Goal: Transaction & Acquisition: Book appointment/travel/reservation

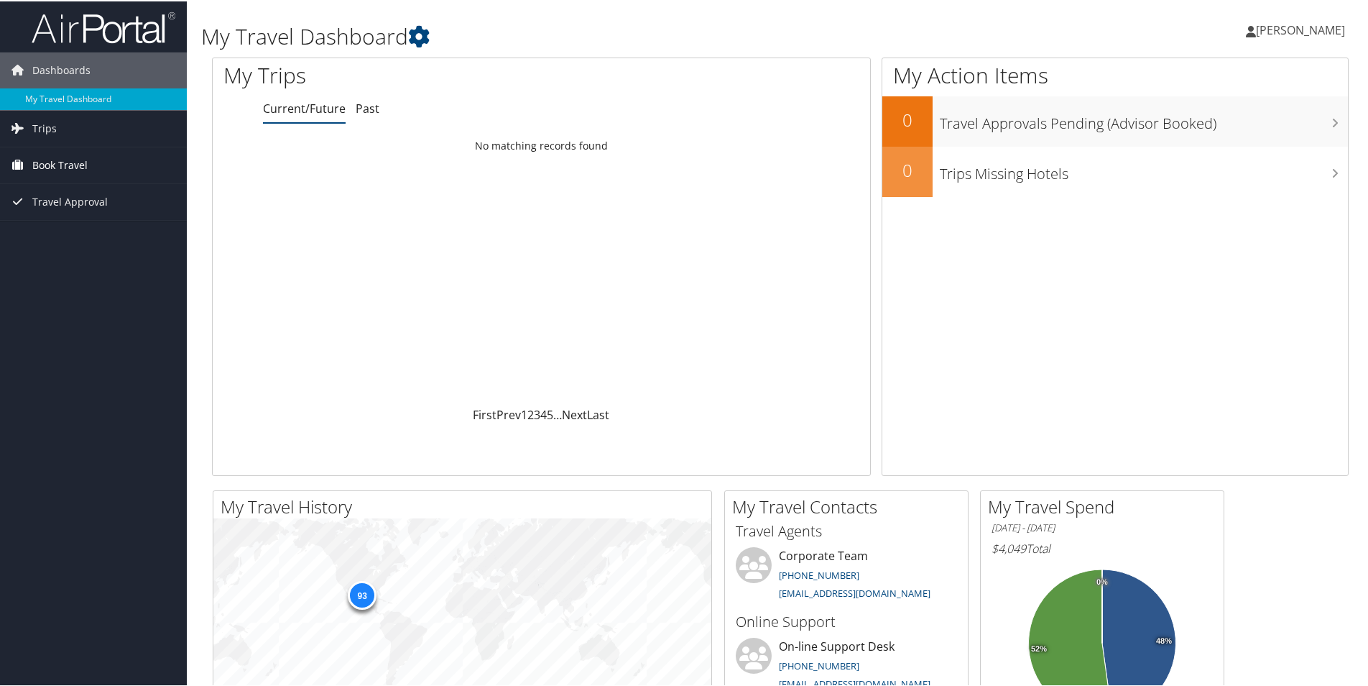
click at [53, 162] on span "Book Travel" at bounding box center [59, 164] width 55 height 36
click at [45, 124] on span "Trips" at bounding box center [44, 127] width 24 height 36
click at [37, 124] on span "Trips" at bounding box center [44, 127] width 24 height 36
click at [57, 158] on span "Book Travel" at bounding box center [59, 164] width 55 height 36
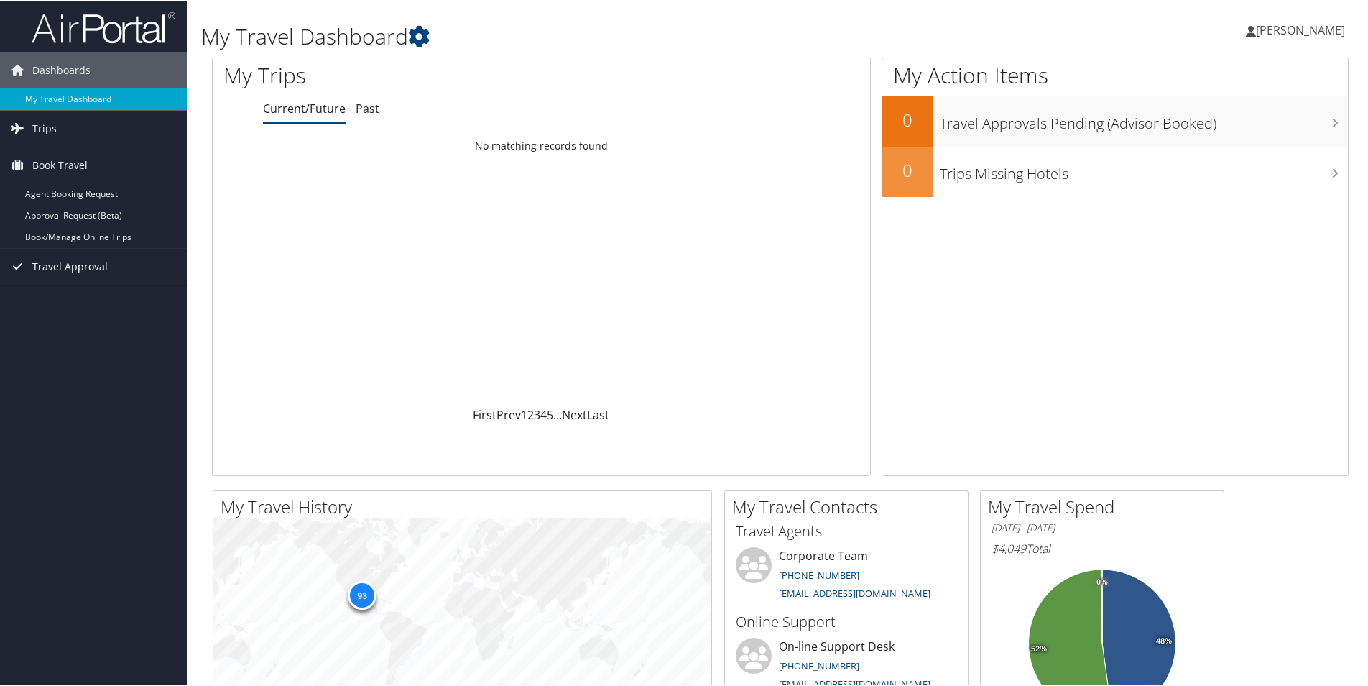
click at [63, 259] on span "Travel Approval" at bounding box center [69, 265] width 75 height 36
click at [49, 124] on span "Trips" at bounding box center [44, 127] width 24 height 36
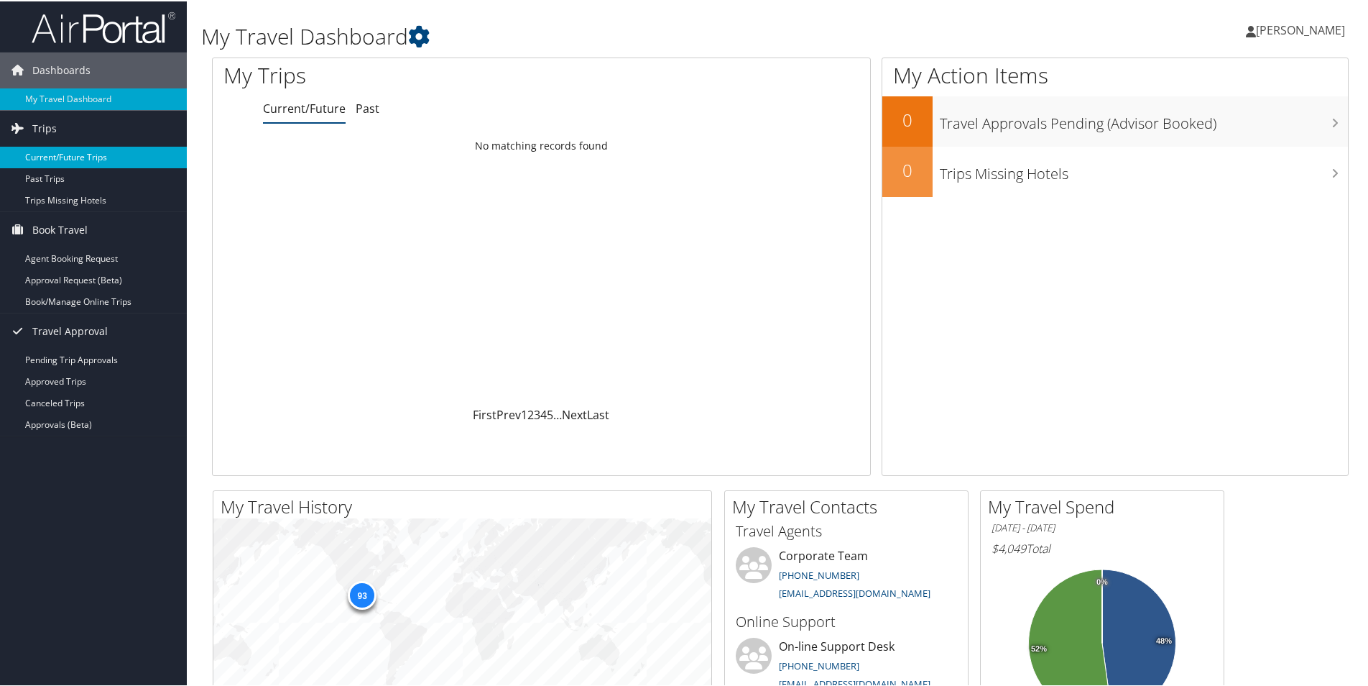
click at [63, 152] on link "Current/Future Trips" at bounding box center [93, 156] width 187 height 22
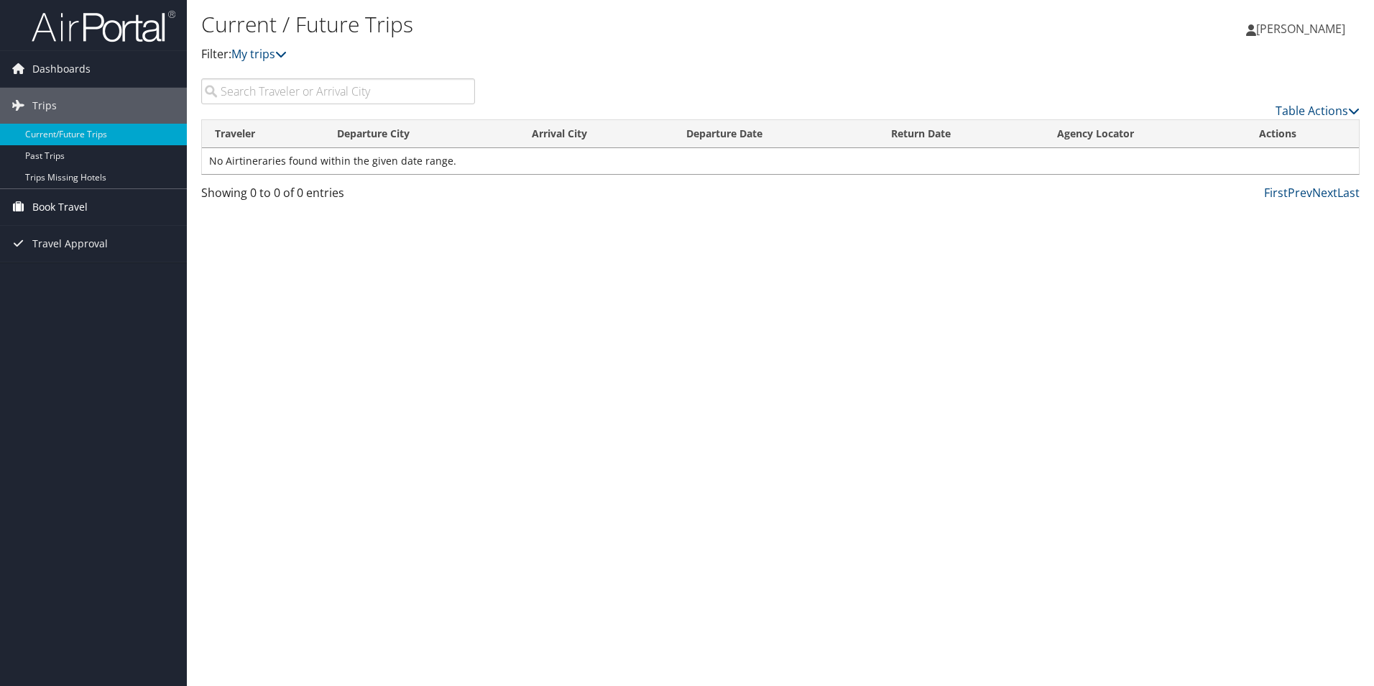
click at [60, 204] on span "Book Travel" at bounding box center [59, 207] width 55 height 36
click at [69, 239] on link "Agent Booking Request" at bounding box center [93, 236] width 187 height 22
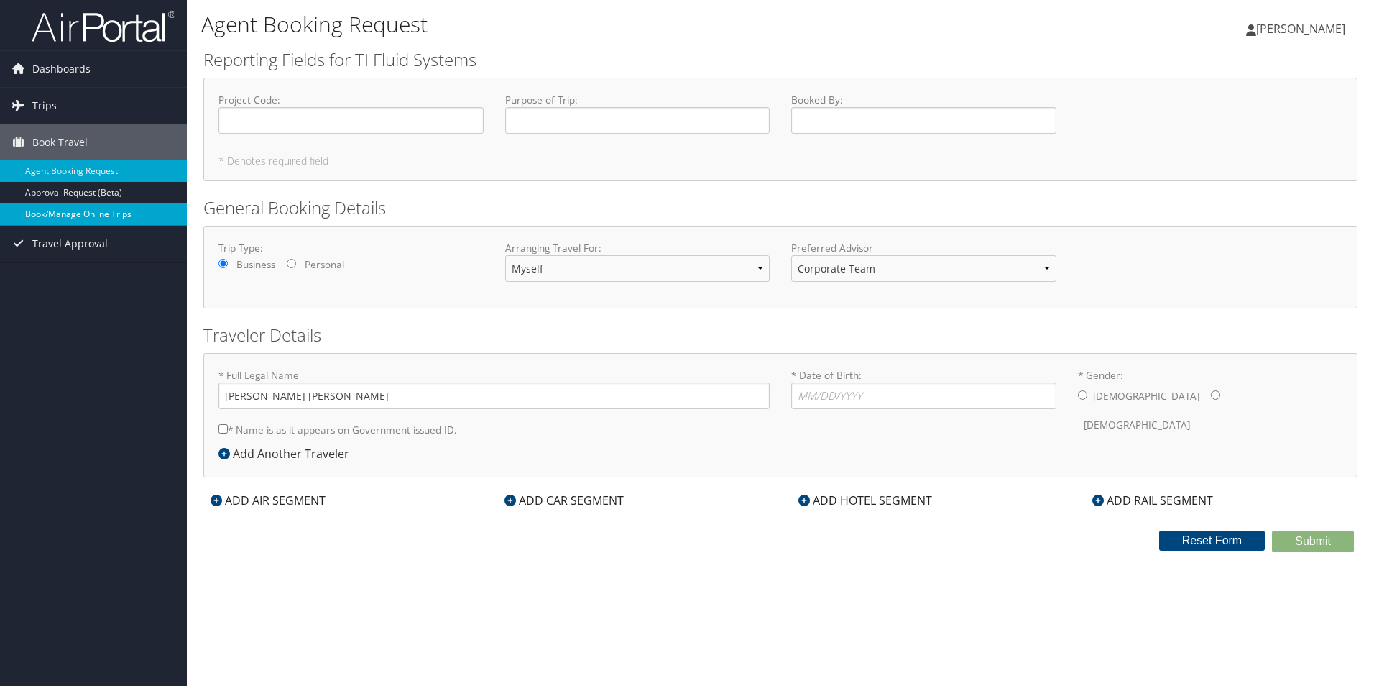
click at [75, 217] on link "Book/Manage Online Trips" at bounding box center [93, 214] width 187 height 22
